Goal: Information Seeking & Learning: Check status

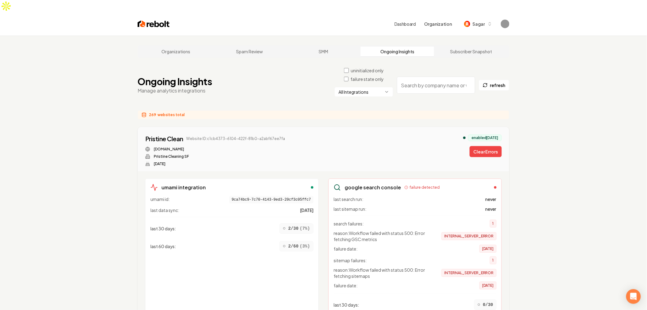
click at [169, 112] on span "websites total" at bounding box center [171, 114] width 27 height 5
click at [210, 110] on div "269 websites total" at bounding box center [324, 114] width 372 height 9
